Goal: Task Accomplishment & Management: Manage account settings

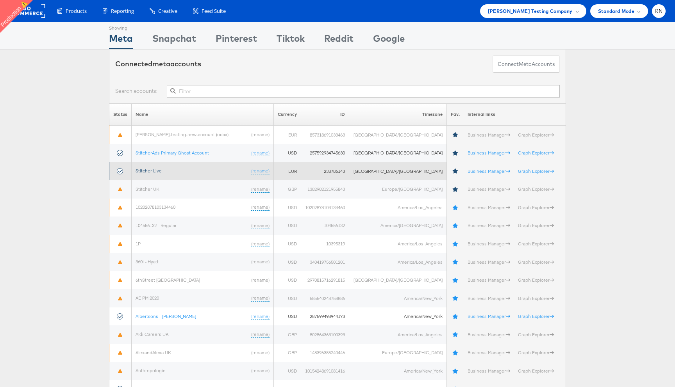
click at [151, 170] on link "Stitcher Live" at bounding box center [148, 171] width 26 height 6
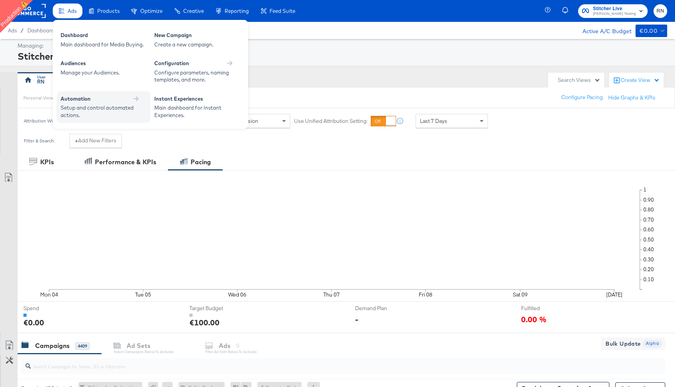
click at [75, 104] on div "Automation" at bounding box center [104, 99] width 86 height 9
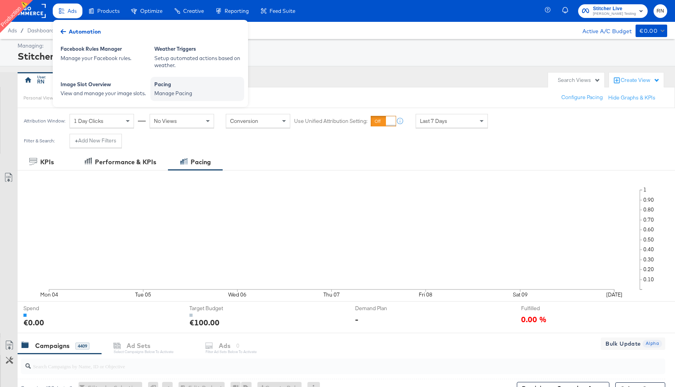
click at [188, 93] on div "Manage Pacing" at bounding box center [197, 93] width 86 height 7
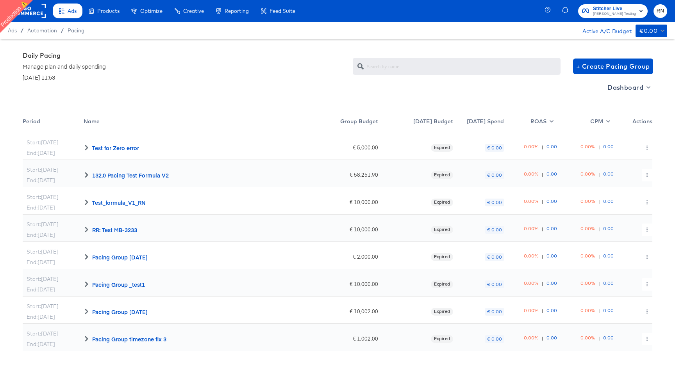
click at [125, 114] on div "Name" at bounding box center [197, 123] width 227 height 20
click at [105, 120] on icon at bounding box center [104, 121] width 5 height 5
click at [87, 151] on div "132.0 Pacing Test Formula V2" at bounding box center [197, 146] width 227 height 27
click at [100, 123] on span at bounding box center [105, 120] width 10 height 7
click at [587, 68] on span "+ Create Pacing Group" at bounding box center [613, 66] width 74 height 11
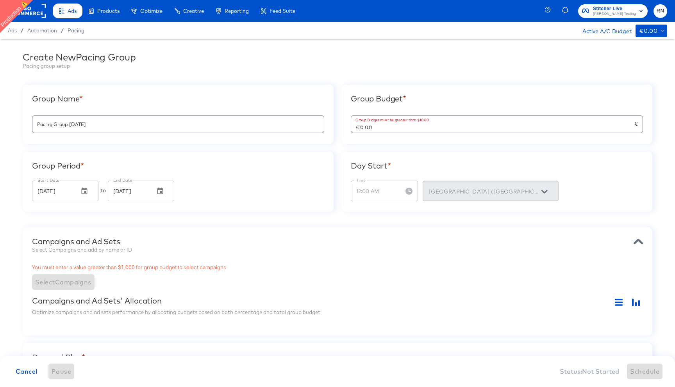
click at [148, 128] on input "Pacing Group [DATE]" at bounding box center [177, 121] width 291 height 17
drag, startPoint x: 383, startPoint y: 128, endPoint x: 278, endPoint y: 128, distance: 104.6
click at [278, 128] on div "Group Name * Pacing Group [DATE] Group Budget * Group Budget must be greater th…" at bounding box center [337, 148] width 629 height 127
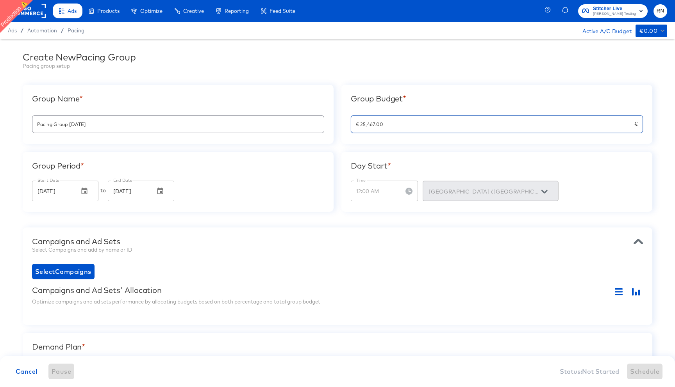
type input "€ 254,679.00"
click at [376, 146] on div "Group Name * Pacing Group [DATE] Group Budget * € 254,679.00 € Group Period * S…" at bounding box center [337, 148] width 629 height 127
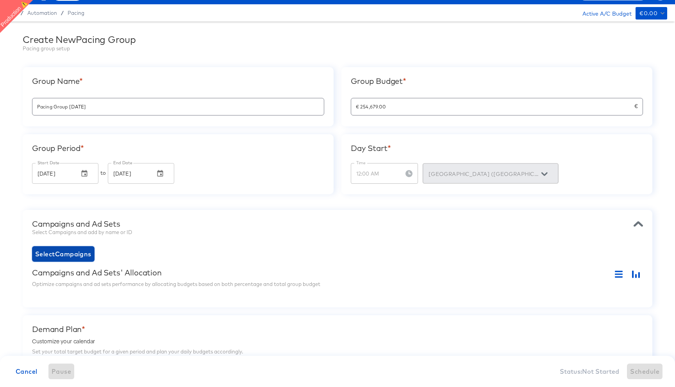
click at [83, 254] on span "Select Campaigns" at bounding box center [63, 254] width 56 height 11
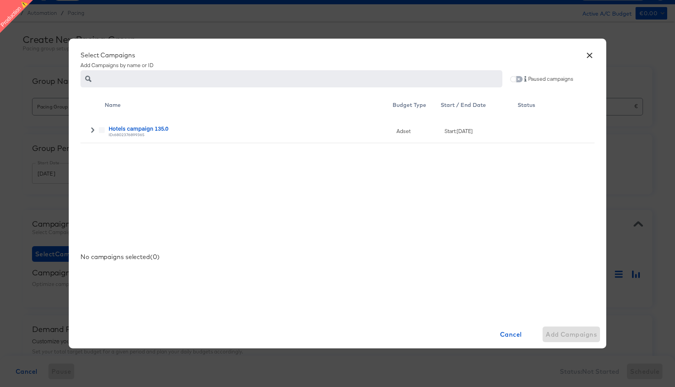
click at [518, 78] on input "checkbox" at bounding box center [513, 81] width 19 height 6
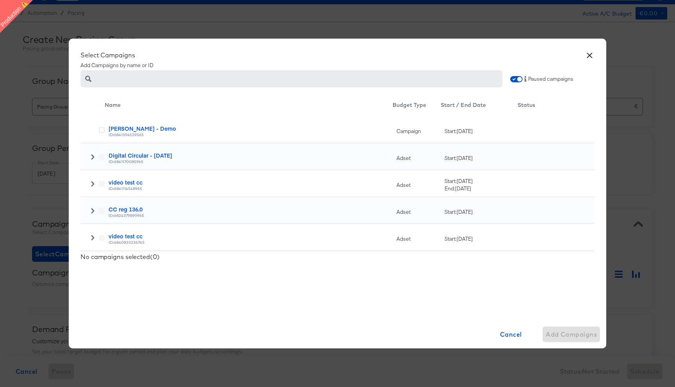
click at [94, 153] on div at bounding box center [92, 156] width 24 height 27
click at [94, 155] on icon at bounding box center [92, 156] width 5 height 5
click at [100, 184] on icon at bounding box center [102, 184] width 6 height 6
click at [0, 0] on input "checkbox" at bounding box center [0, 0] width 0 height 0
click at [566, 335] on span "Add Campaign" at bounding box center [573, 334] width 48 height 11
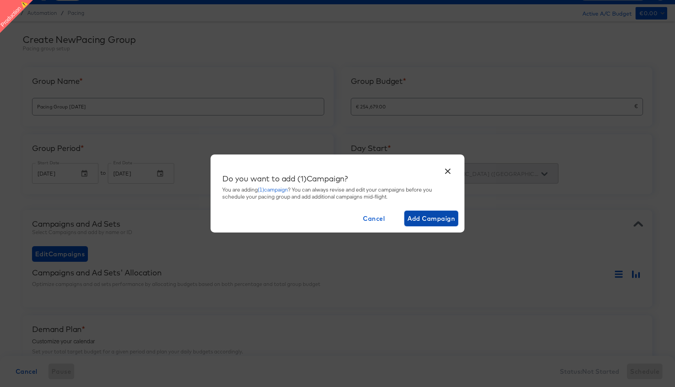
click at [419, 222] on span "Add Campaign" at bounding box center [431, 218] width 48 height 11
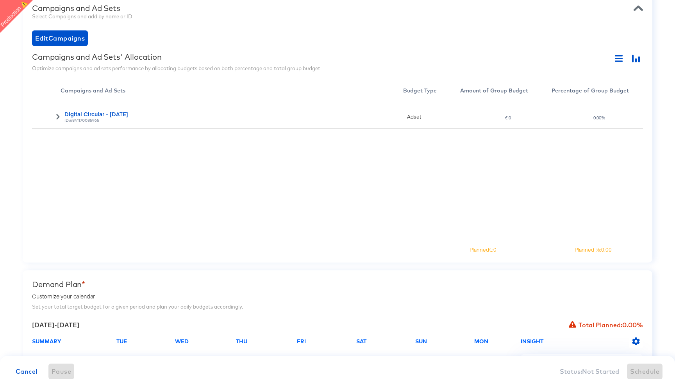
scroll to position [223, 0]
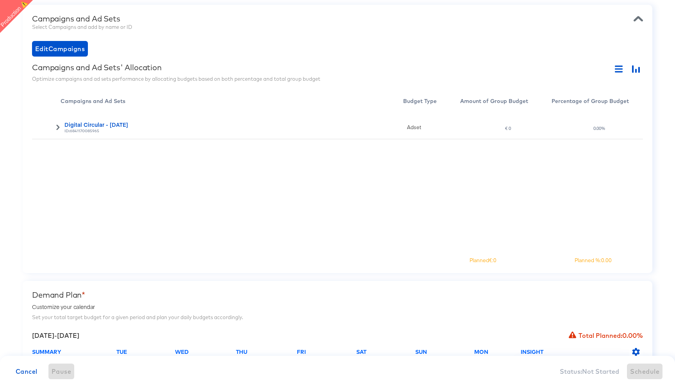
click at [57, 129] on icon at bounding box center [57, 127] width 3 height 5
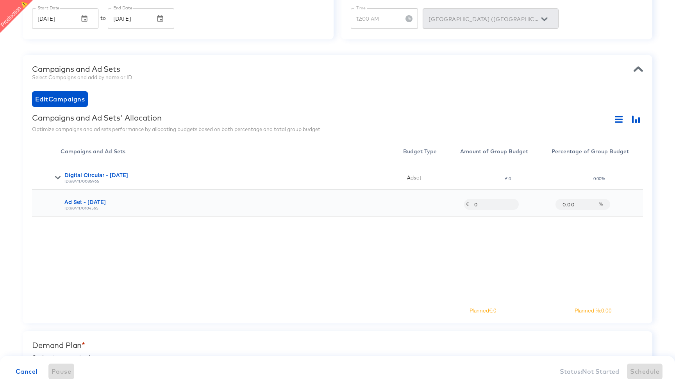
scroll to position [94, 0]
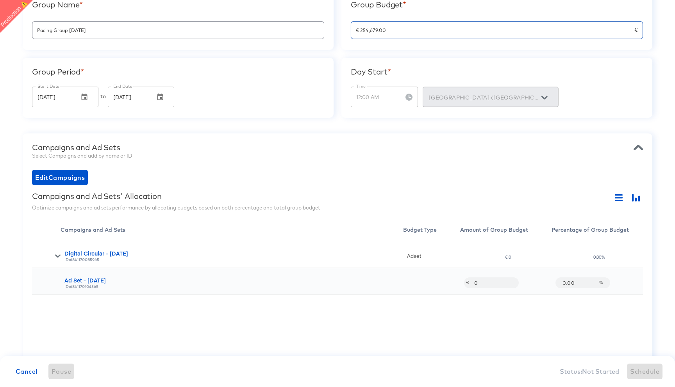
click at [384, 28] on input "€ 254,679.00" at bounding box center [492, 27] width 283 height 17
click at [477, 283] on input "0" at bounding box center [490, 279] width 42 height 17
paste input "25,467,90"
type input "25,467,900"
click at [439, 317] on div "Digital Circular - [DATE] ID: 6841170085965 Adset € 0 0.00% Ad Set - [DATE] ID:…" at bounding box center [337, 309] width 611 height 137
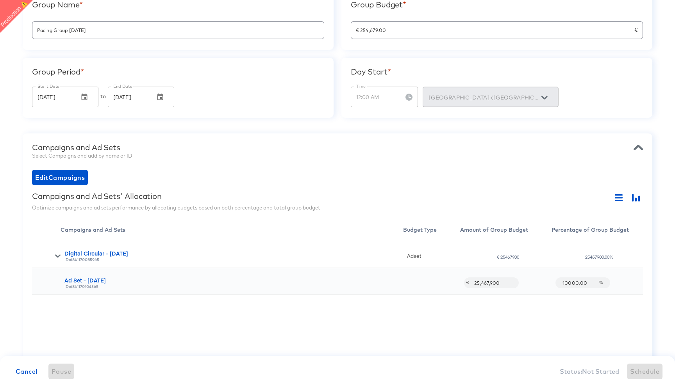
click at [473, 310] on div "Digital Circular - [DATE] ID: 6841170085965 Adset € 25467900 25467900.00% Ad Se…" at bounding box center [337, 309] width 611 height 137
click at [502, 284] on input "25,467,900" at bounding box center [490, 279] width 42 height 17
paste input "300,0"
type input "300,000"
click at [467, 312] on div "Digital Circular - [DATE] ID: 6841170085965 Adset € 25467900 25467900.00% Ad Se…" at bounding box center [337, 309] width 611 height 137
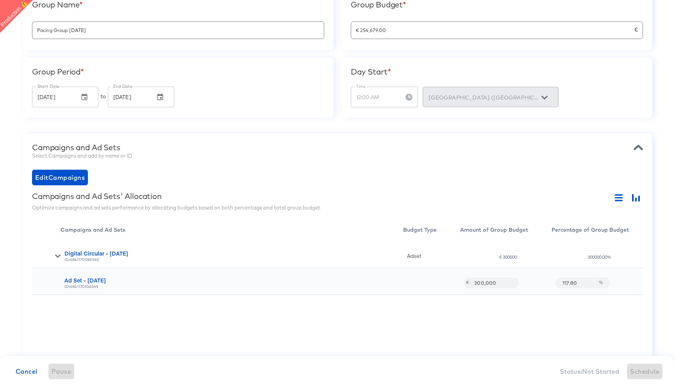
click at [379, 33] on input "€ 254,679.00" at bounding box center [492, 27] width 283 height 17
click at [487, 281] on input "300,000" at bounding box center [490, 279] width 42 height 17
paste input "25,467,9"
type input "25,467,900"
click at [484, 341] on div "Digital Circular - [DATE] ID: 6841170085965 Adset € 300000 300000.00% Ad Set - …" at bounding box center [337, 309] width 611 height 137
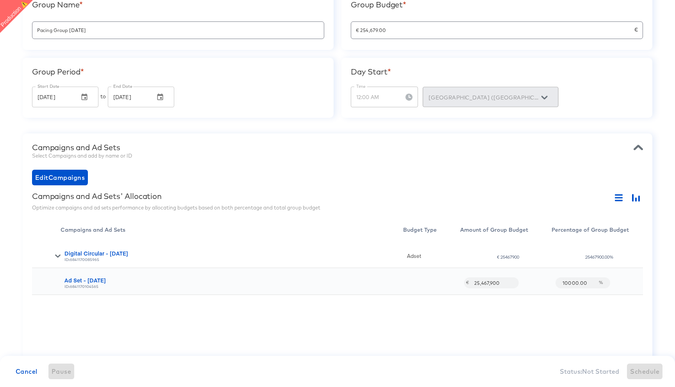
click at [496, 285] on input "25,467,900" at bounding box center [490, 279] width 42 height 17
click at [483, 284] on input "25,467,900" at bounding box center [490, 279] width 42 height 17
click at [489, 280] on input "25,467,900" at bounding box center [490, 279] width 42 height 17
paste input "25,467,9"
paste input "2,546,790,0"
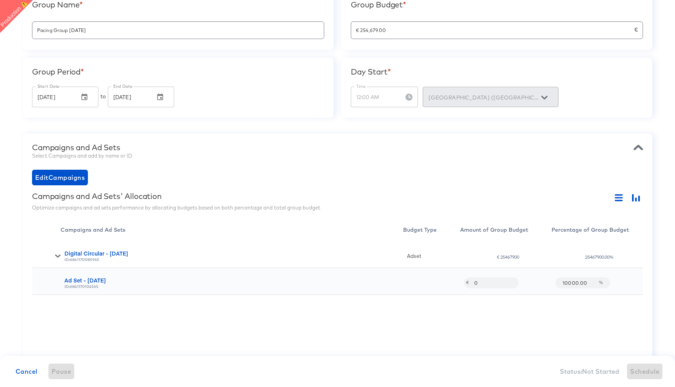
scroll to position [0, 0]
type input "45,000"
click at [388, 165] on div "Campaigns and Ad Sets Select Campaigns and add by name or ID Edit Campaigns Cam…" at bounding box center [337, 267] width 629 height 269
drag, startPoint x: 388, startPoint y: 30, endPoint x: 338, endPoint y: 30, distance: 50.0
click at [339, 30] on div "Group Name * Pacing Group [DATE] Group Budget * € 254,679.00 € Group Period * S…" at bounding box center [337, 54] width 629 height 127
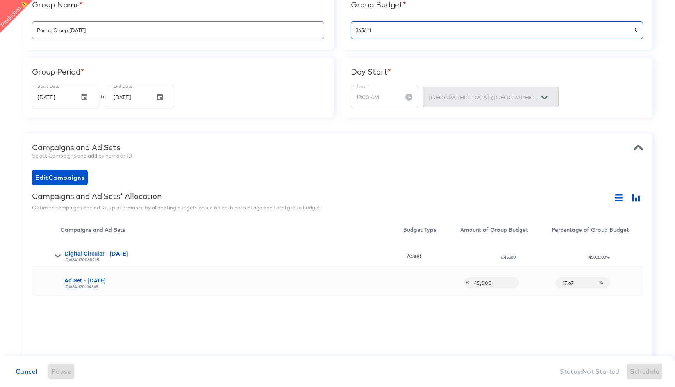
click at [367, 161] on div "Campaigns and Ad Sets Select Campaigns and add by name or ID" at bounding box center [337, 152] width 611 height 19
click at [368, 30] on input "€ 345,611.00" at bounding box center [492, 27] width 283 height 17
type input "€ 349,611.00"
click at [370, 142] on div "Campaigns and Ad Sets Select Campaigns and add by name or ID Edit Campaigns Cam…" at bounding box center [337, 267] width 629 height 269
click at [384, 130] on div "Create New Pacing Group Pacing group setup Group Name * Pacing Group [DATE] Gro…" at bounding box center [337, 274] width 675 height 659
